Goal: Book appointment/travel/reservation

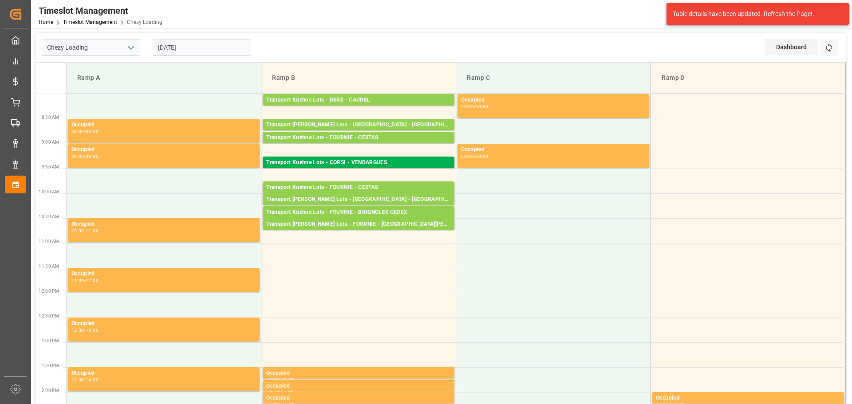
click at [177, 48] on input "[DATE]" at bounding box center [202, 47] width 99 height 17
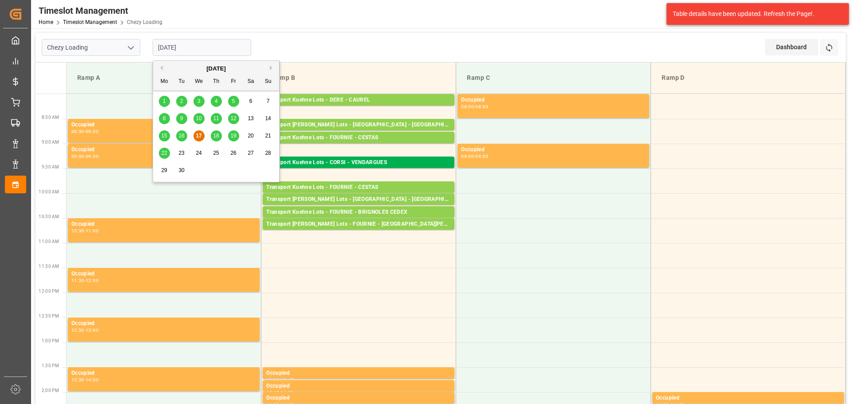
click at [215, 134] on span "18" at bounding box center [216, 136] width 6 height 6
type input "[DATE]"
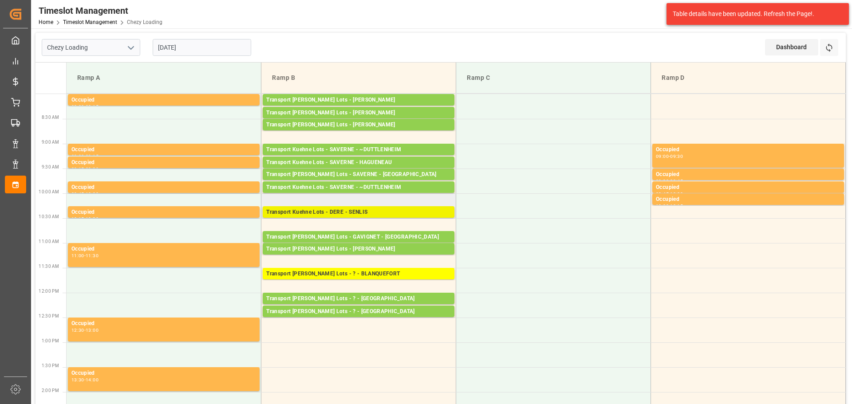
click at [399, 212] on div "Transport Kuehne Lots - DERE - SENLIS" at bounding box center [358, 212] width 185 height 9
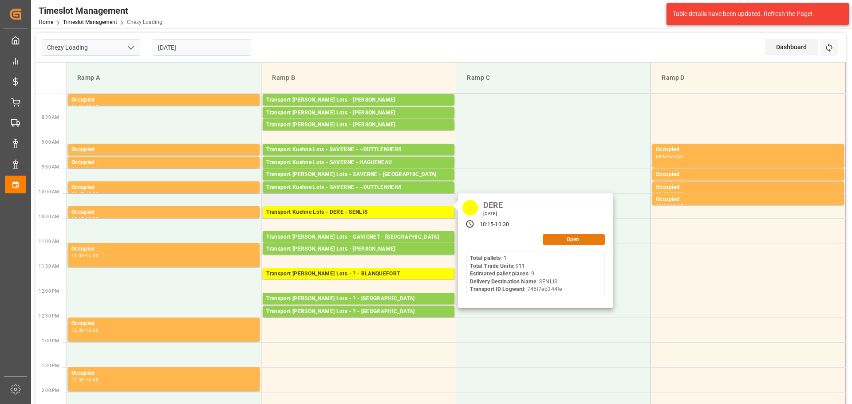
click at [579, 240] on button "Open" at bounding box center [574, 239] width 62 height 11
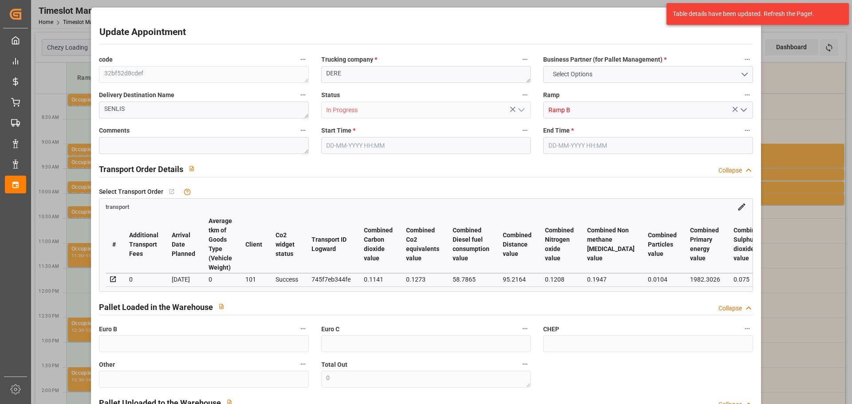
type input "9"
type input "230.32"
type input "0"
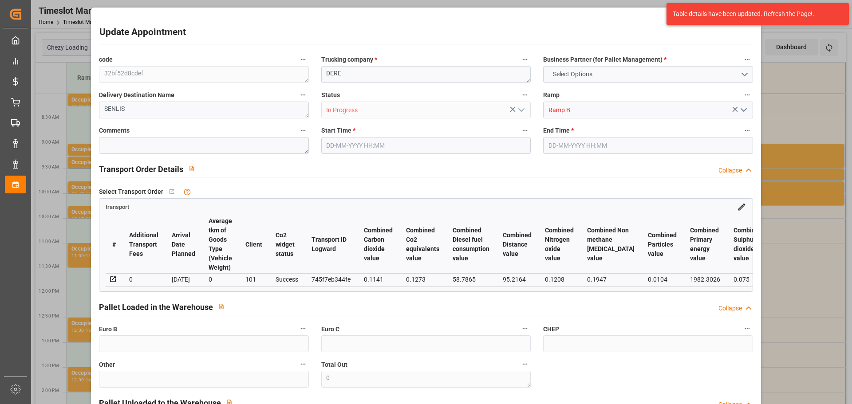
type input "230.32"
type input "0"
type input "6"
type input "2294.38"
type input "2763.806"
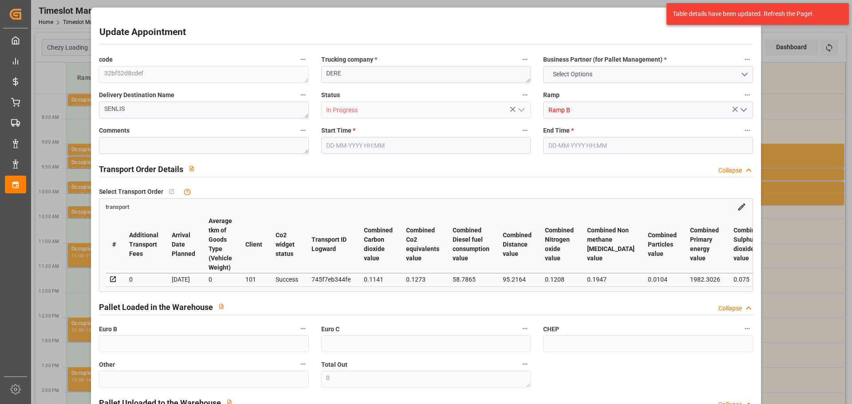
type input "10218.717"
type input "60"
type input "1"
type input "907"
type input "9"
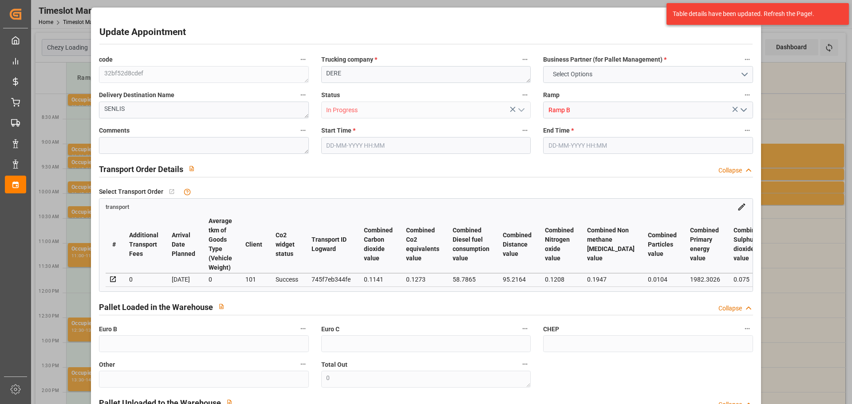
type input "101"
type input "2543.782"
type input "0"
type input "4710.8598"
type input "0"
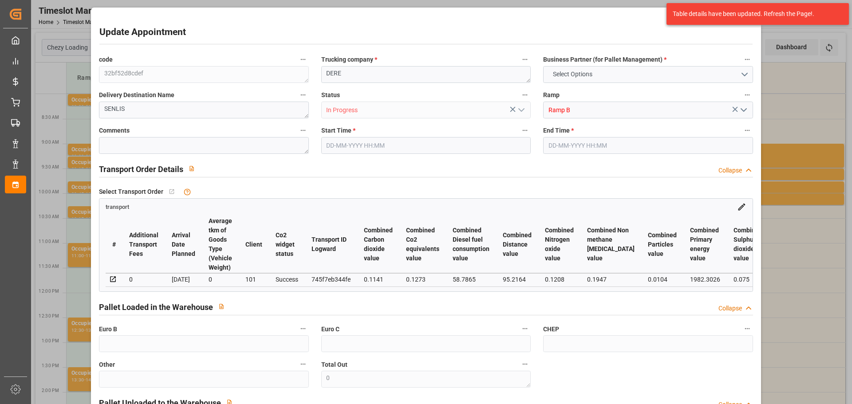
type input "0"
type input "21"
type input "35"
type input "[DATE] 10:15"
type input "[DATE] 10:30"
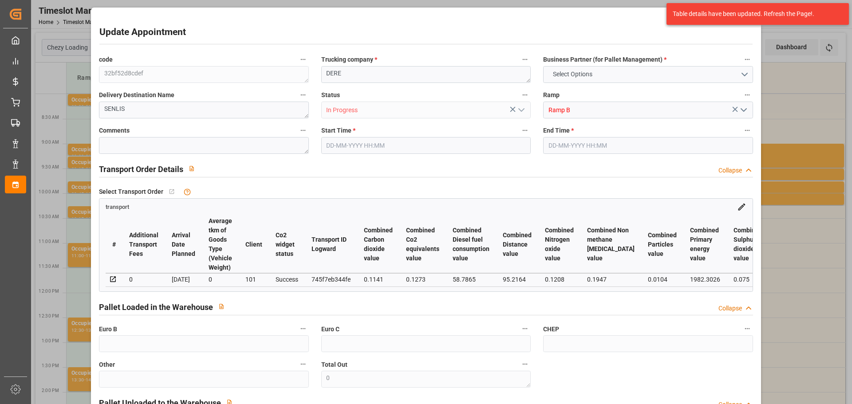
type input "[DATE] 12:44"
type input "[DATE] 11:23"
type input "[DATE]"
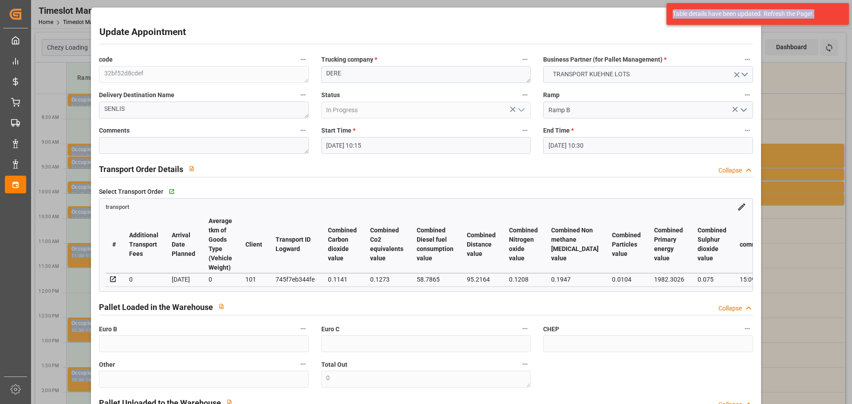
drag, startPoint x: 821, startPoint y: 12, endPoint x: 822, endPoint y: -53, distance: 65.3
click at [822, 0] on html "Created by potrace 1.15, written by [PERSON_NAME] [DATE]-[DATE] Created by potr…" at bounding box center [426, 202] width 852 height 404
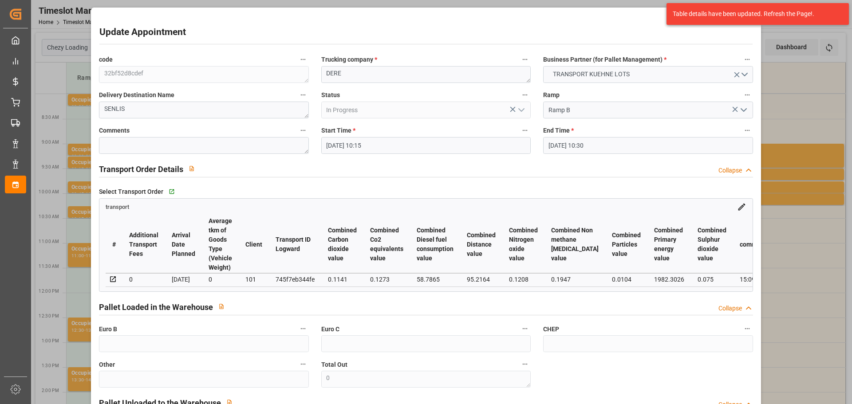
click at [801, 84] on div "Update Appointment code 32bf52d8cdef Trucking company * DERE Business Partner (…" at bounding box center [426, 202] width 852 height 404
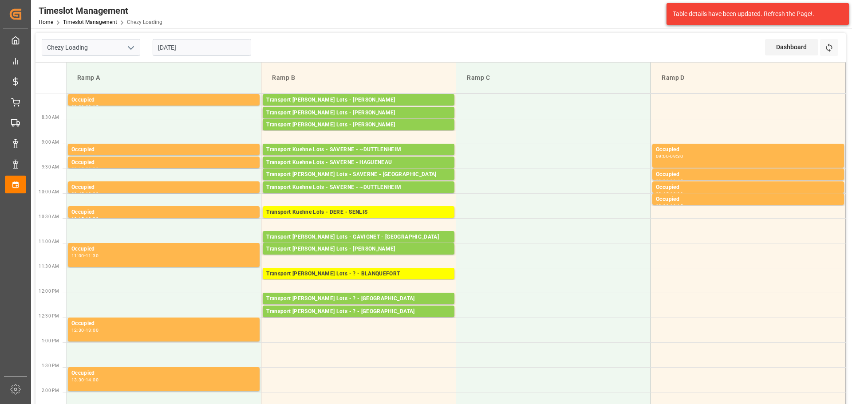
click at [217, 53] on input "[DATE]" at bounding box center [202, 47] width 99 height 17
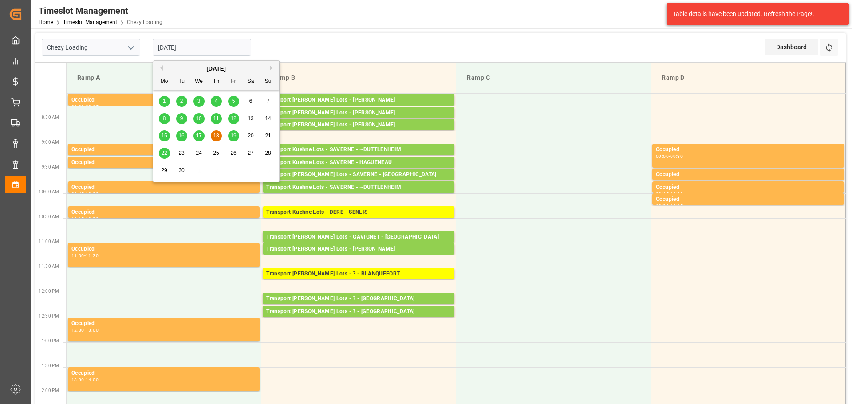
click at [163, 155] on span "22" at bounding box center [164, 153] width 6 height 6
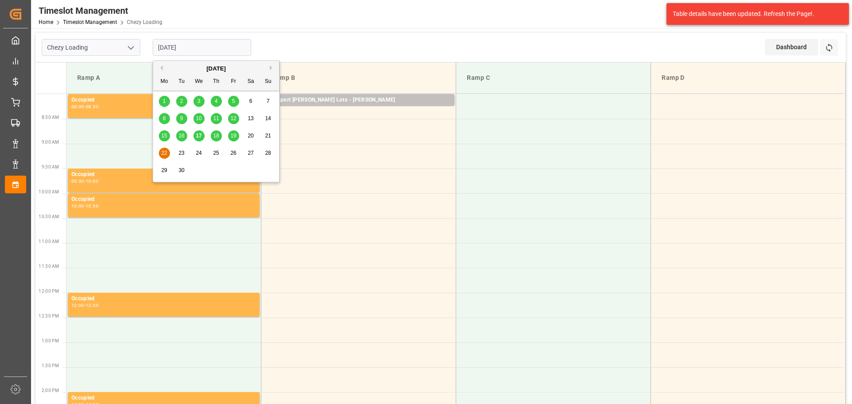
click at [170, 46] on input "[DATE]" at bounding box center [202, 47] width 99 height 17
click at [213, 135] on span "18" at bounding box center [216, 136] width 6 height 6
type input "[DATE]"
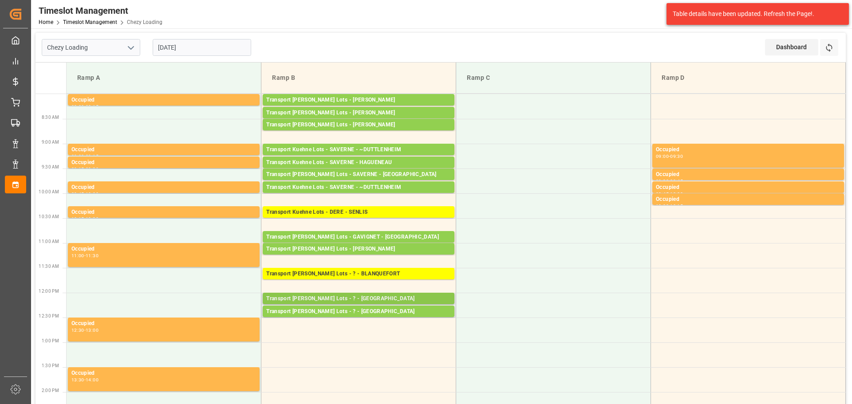
click at [336, 297] on div "Transport [PERSON_NAME] Lots - ? - [GEOGRAPHIC_DATA]" at bounding box center [358, 299] width 185 height 9
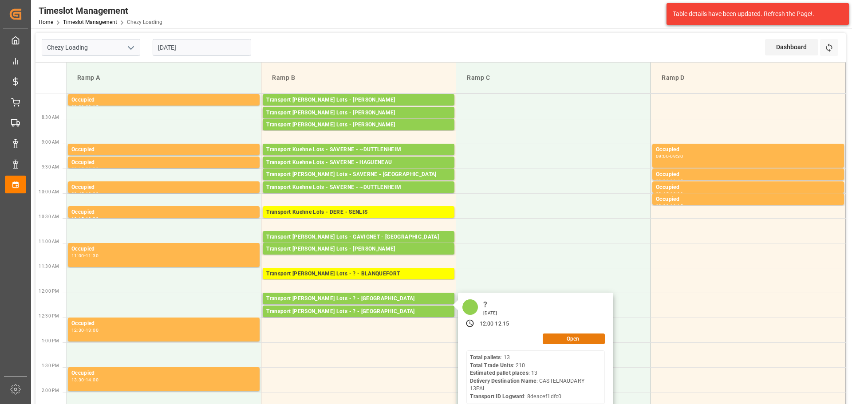
click at [552, 338] on button "Open" at bounding box center [574, 339] width 62 height 11
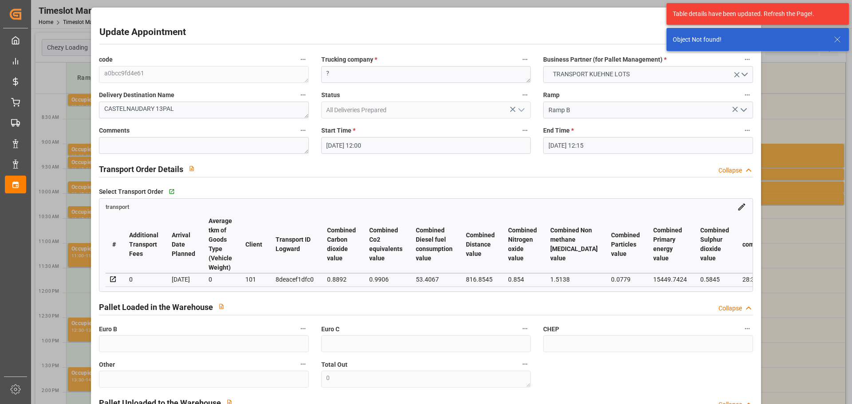
click at [348, 143] on input "[DATE] 12:00" at bounding box center [425, 145] width 209 height 17
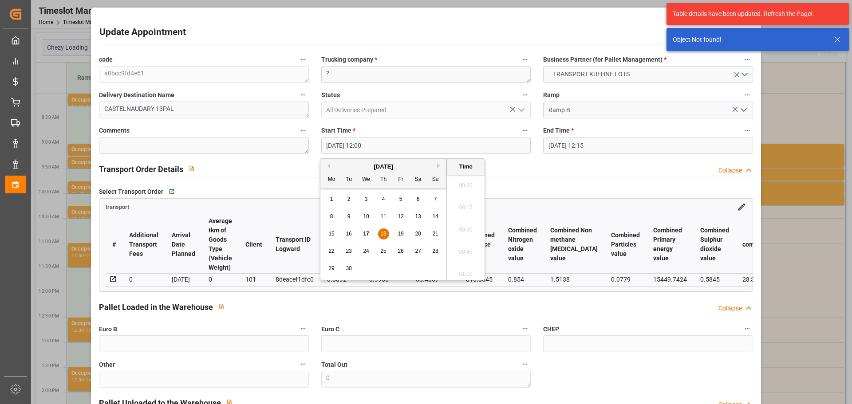
scroll to position [1024, 0]
click at [329, 249] on span "22" at bounding box center [331, 251] width 6 height 6
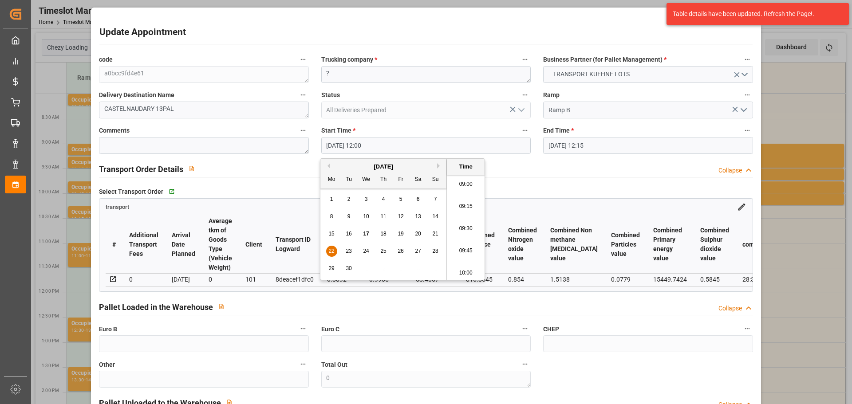
scroll to position [758, 0]
click at [465, 178] on li "08:30" at bounding box center [466, 183] width 38 height 22
type input "[DATE] 08:30"
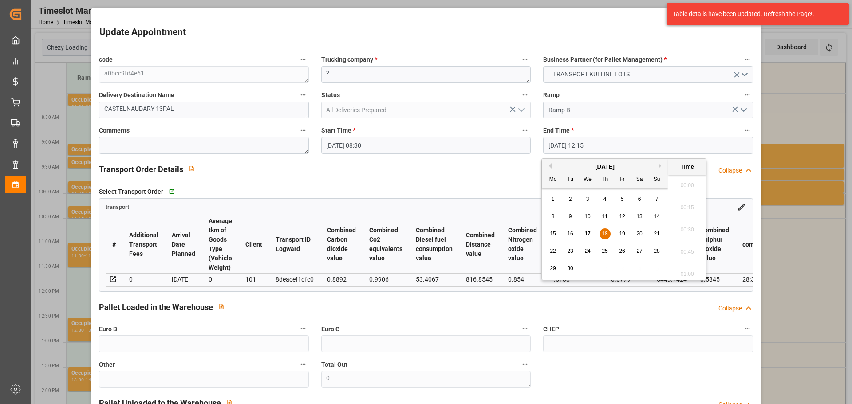
click at [567, 141] on input "[DATE] 12:15" at bounding box center [647, 145] width 209 height 17
click at [552, 251] on span "22" at bounding box center [553, 251] width 6 height 6
drag, startPoint x: 681, startPoint y: 179, endPoint x: 687, endPoint y: 193, distance: 14.7
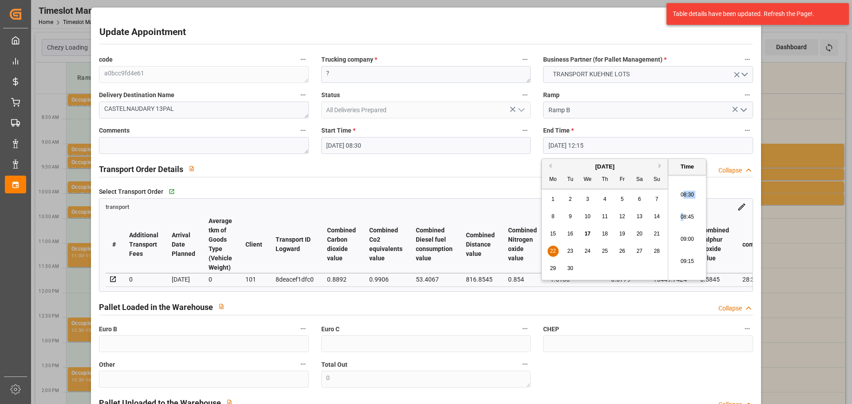
click at [683, 183] on ul "00:00 00:15 00:30 00:45 01:00 01:15 01:30 01:45 02:00 02:15 02:30 02:45 03:00 0…" at bounding box center [687, 227] width 38 height 105
click at [684, 213] on li "08:45" at bounding box center [687, 217] width 38 height 22
type input "[DATE] 08:45"
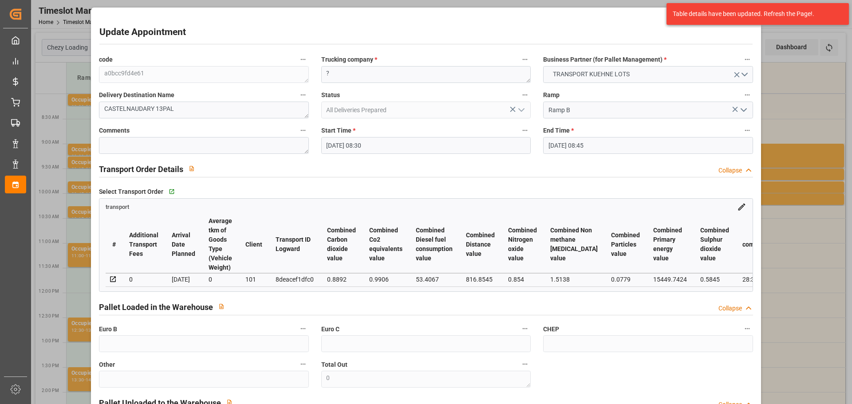
scroll to position [134, 0]
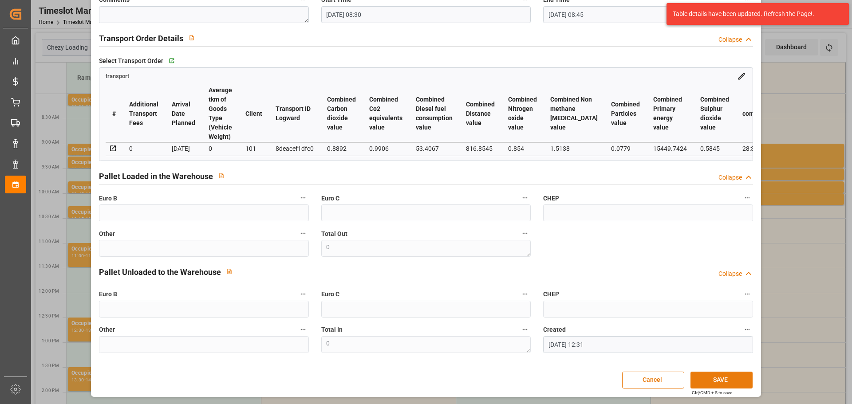
click at [703, 383] on button "SAVE" at bounding box center [722, 380] width 62 height 17
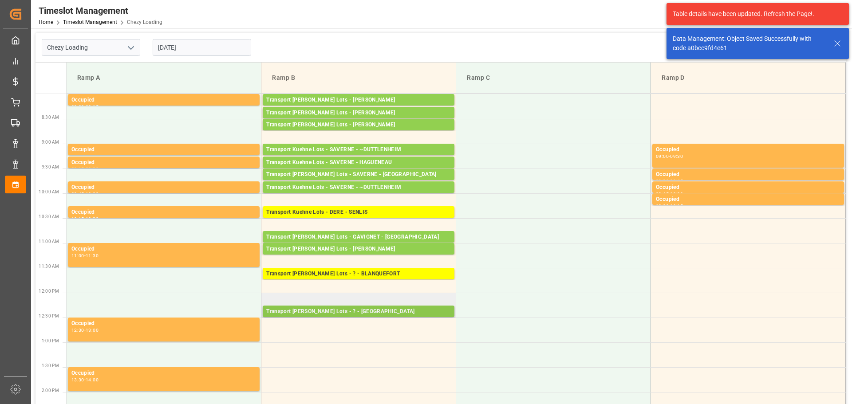
click at [355, 310] on div "Transport [PERSON_NAME] Lots - ? - [GEOGRAPHIC_DATA]" at bounding box center [358, 312] width 185 height 9
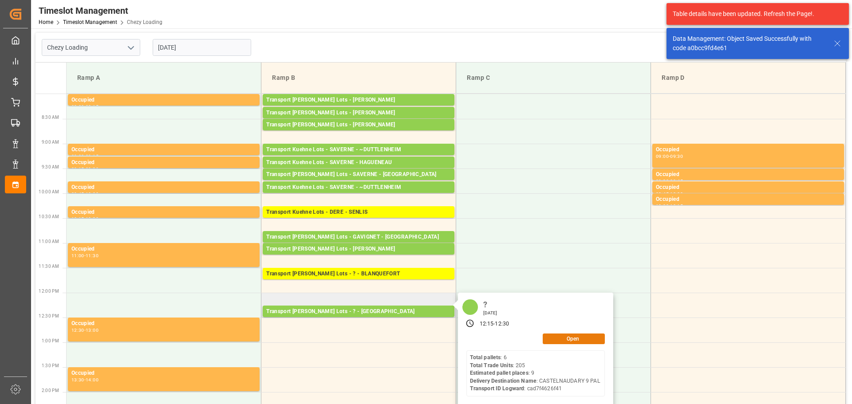
click at [552, 334] on button "Open" at bounding box center [574, 339] width 62 height 11
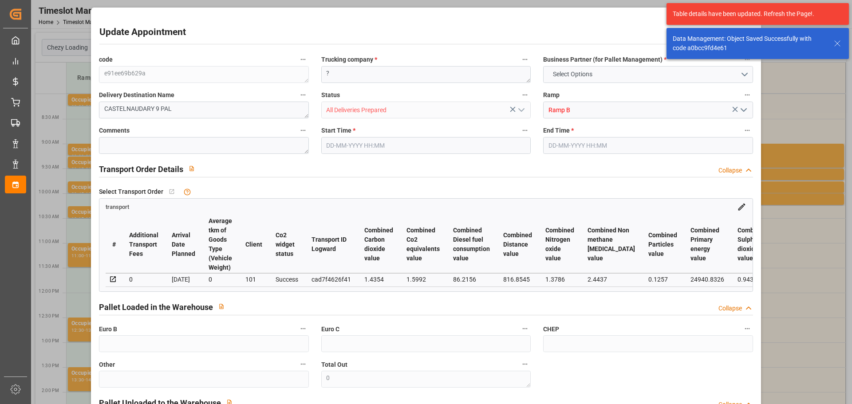
type input "9"
type input "552.76"
type input "0"
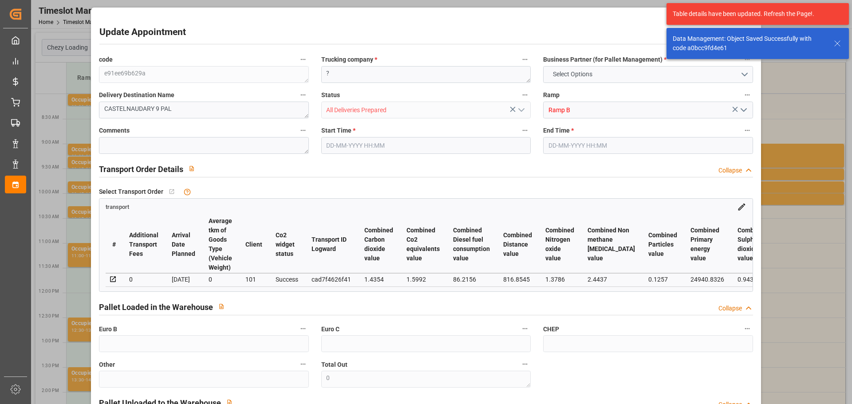
type input "552.76"
type input "0"
type input "9"
type input "3037.294"
type input "3732.498"
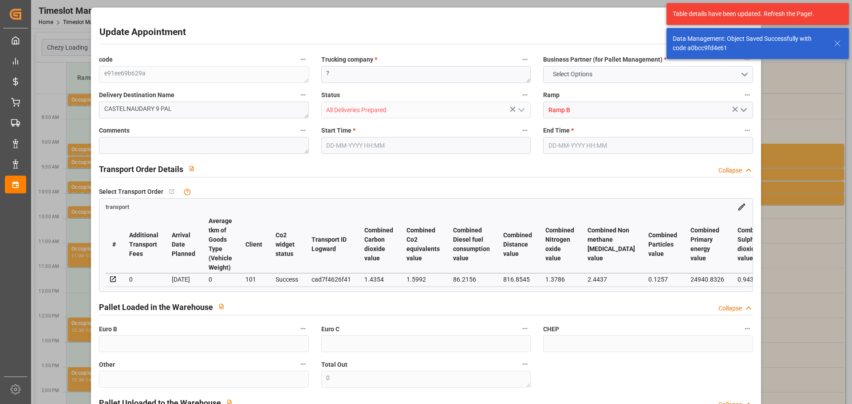
type input "9522.4"
type input "11"
type input "6"
type input "205"
type input "9"
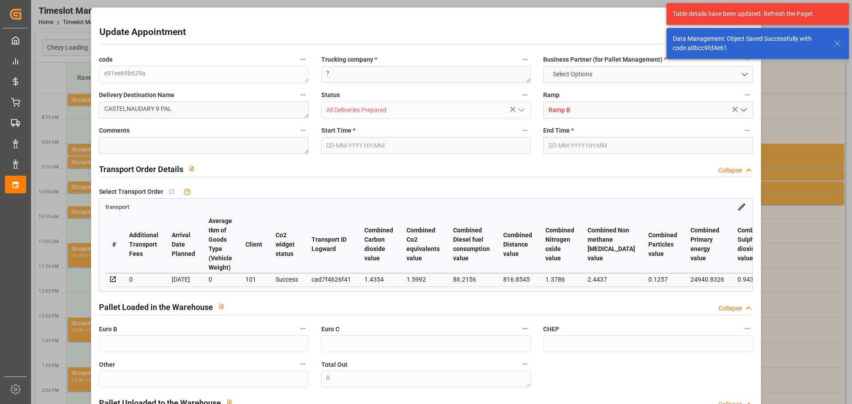
type input "101"
type input "3348.746"
type input "0"
type input "4710.8598"
type input "0"
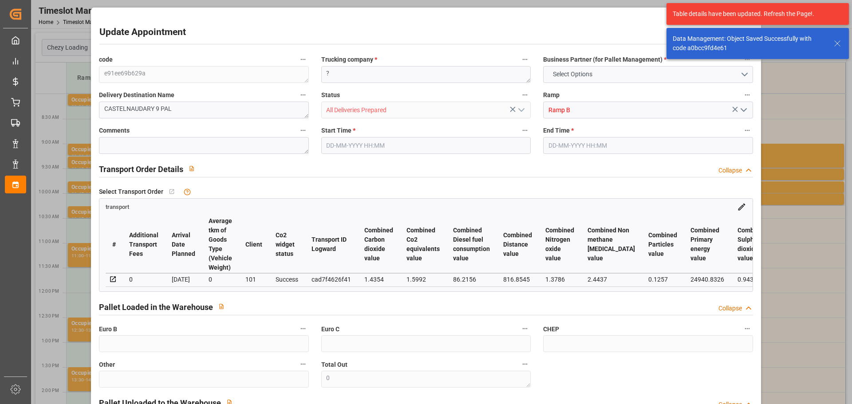
type input "0"
type input "21"
type input "35"
type input "[DATE] 12:15"
type input "[DATE] 12:30"
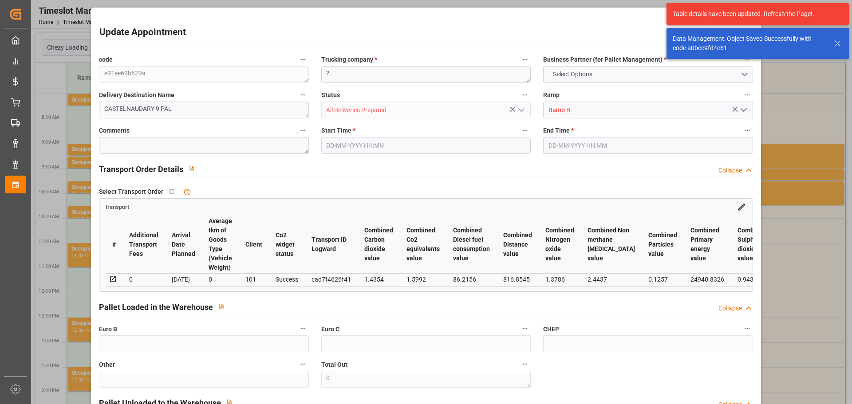
type input "[DATE] 12:32"
type input "[DATE] 11:25"
type input "[DATE]"
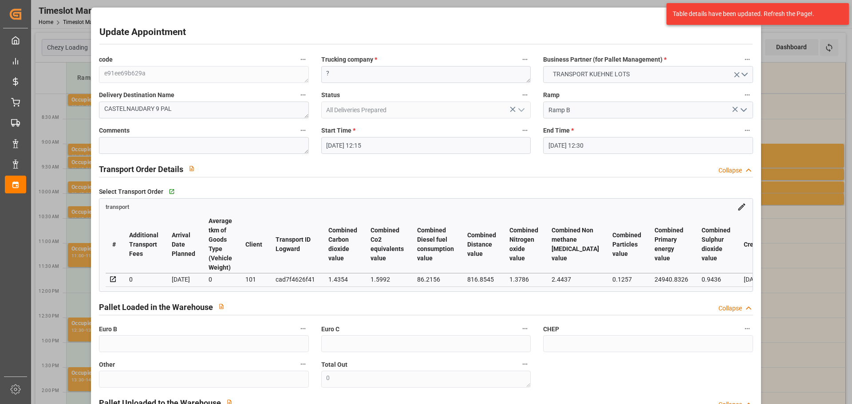
click at [338, 139] on input "[DATE] 12:15" at bounding box center [425, 145] width 209 height 17
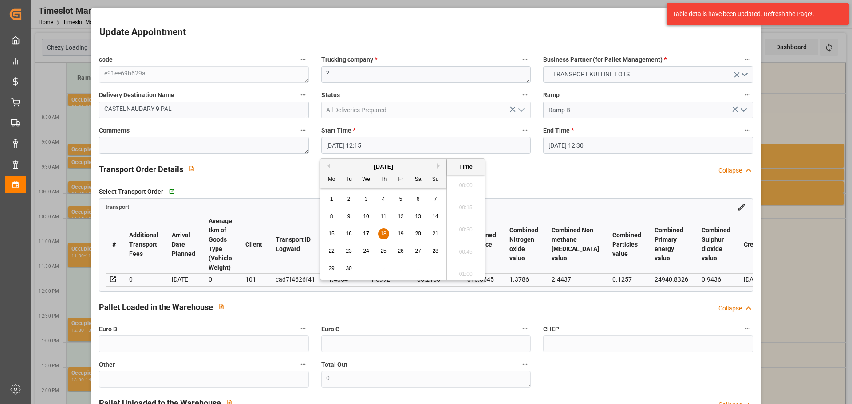
scroll to position [1046, 0]
click at [321, 245] on div "[DATE] Mo Tu We Th Fr Sa Su 1 2 3 4 5 6 7 8 9 10 11 12 13 14 15 16 17 18 19 20 …" at bounding box center [383, 219] width 126 height 121
click at [330, 253] on span "22" at bounding box center [331, 251] width 6 height 6
click at [464, 178] on li "08:45" at bounding box center [466, 183] width 38 height 22
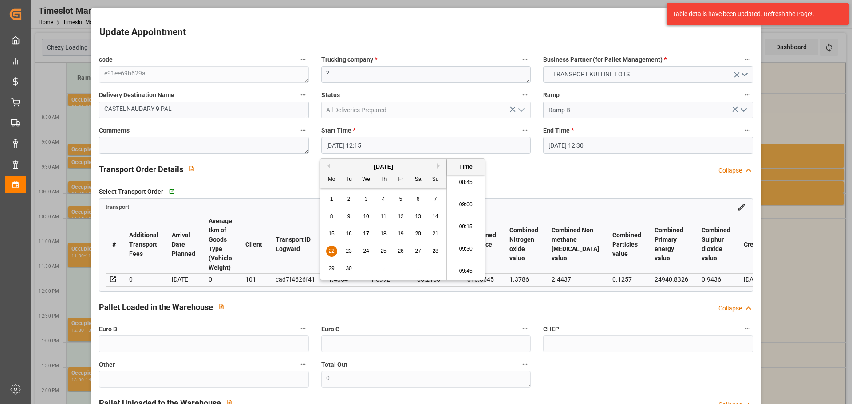
type input "[DATE] 08:45"
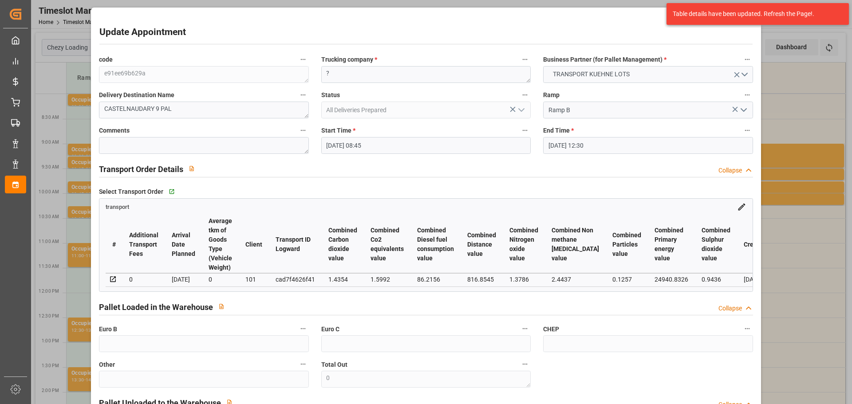
click at [568, 148] on input "[DATE] 12:30" at bounding box center [647, 145] width 209 height 17
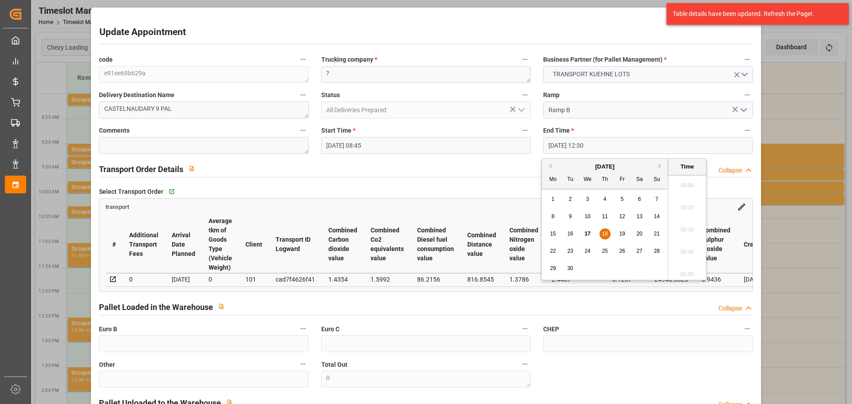
scroll to position [1068, 0]
click at [551, 249] on span "22" at bounding box center [553, 251] width 6 height 6
click at [682, 180] on li "09:00" at bounding box center [687, 183] width 38 height 22
type input "[DATE] 09:00"
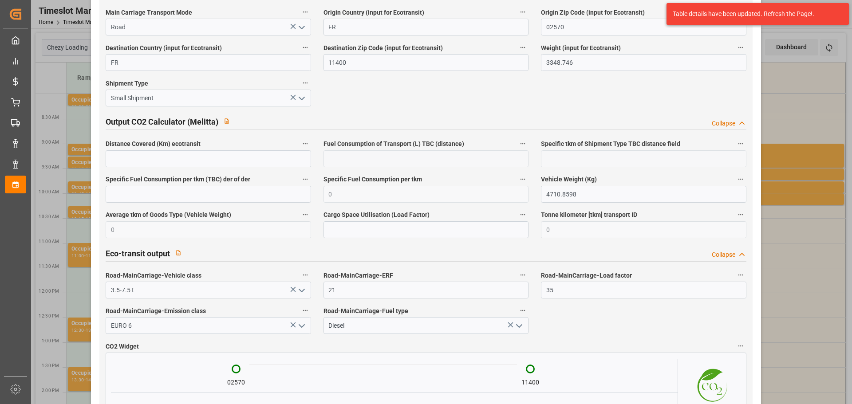
scroll to position [1467, 0]
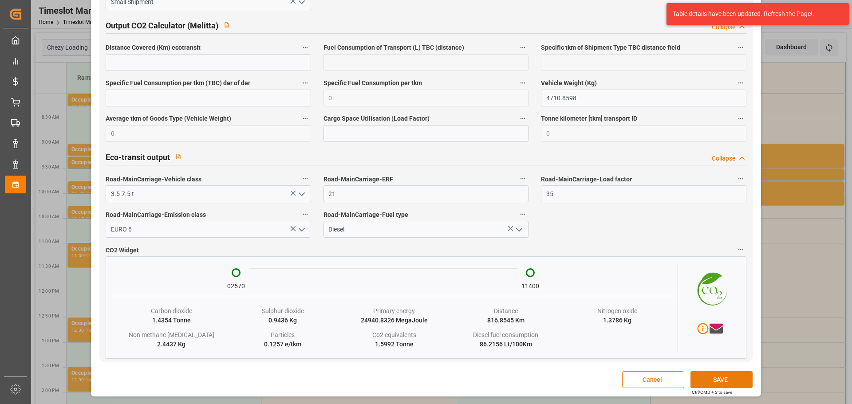
click at [715, 376] on button "SAVE" at bounding box center [722, 379] width 62 height 17
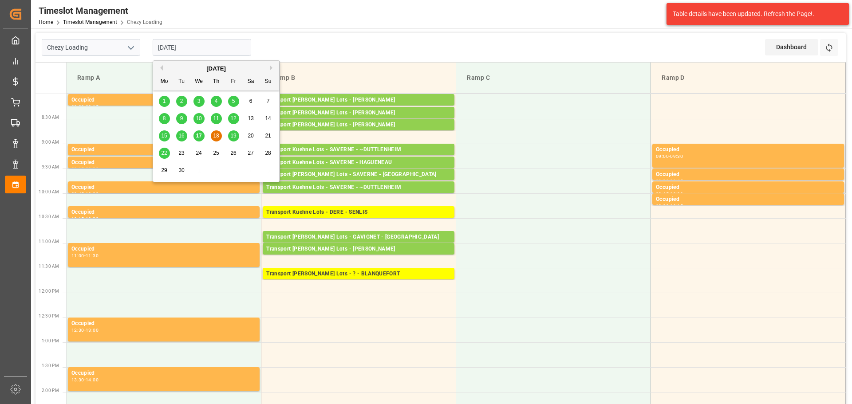
click at [178, 46] on input "[DATE]" at bounding box center [202, 47] width 99 height 17
click at [195, 136] on div "17" at bounding box center [199, 136] width 11 height 11
type input "[DATE]"
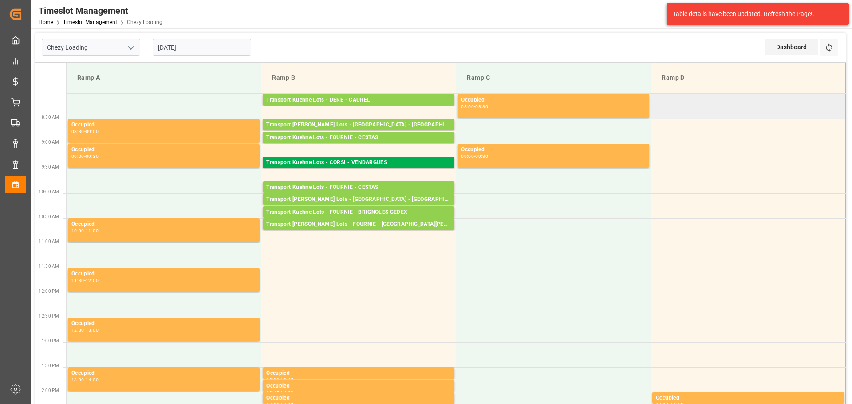
drag, startPoint x: 797, startPoint y: 113, endPoint x: 749, endPoint y: 83, distance: 56.9
click at [796, 114] on td at bounding box center [748, 106] width 195 height 25
